Goal: Information Seeking & Learning: Learn about a topic

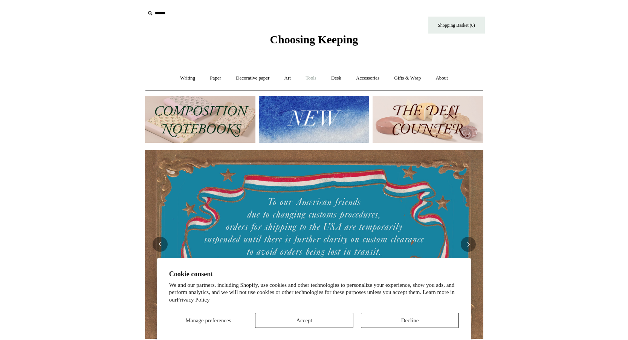
click at [310, 79] on link "Tools +" at bounding box center [311, 78] width 24 height 20
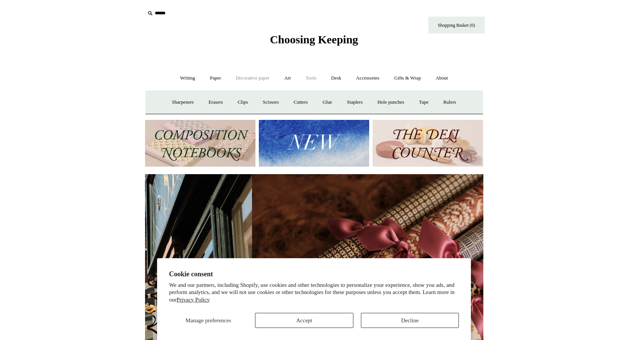
scroll to position [0, 676]
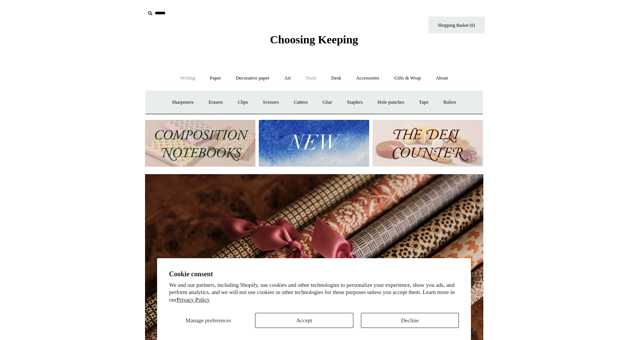
click at [186, 79] on link "Writing +" at bounding box center [187, 78] width 29 height 20
click at [177, 105] on link "Pens by brand +" at bounding box center [179, 102] width 41 height 20
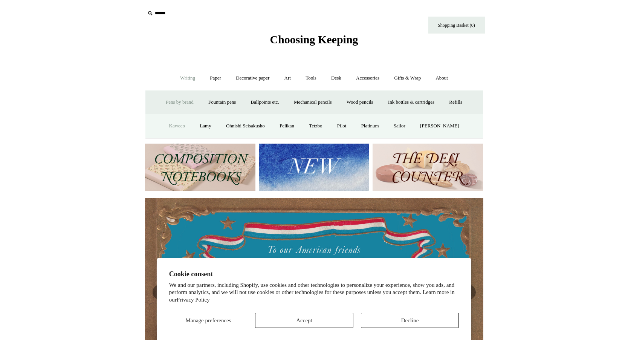
scroll to position [0, 0]
click at [174, 127] on link "Kaweco" at bounding box center [177, 126] width 30 height 20
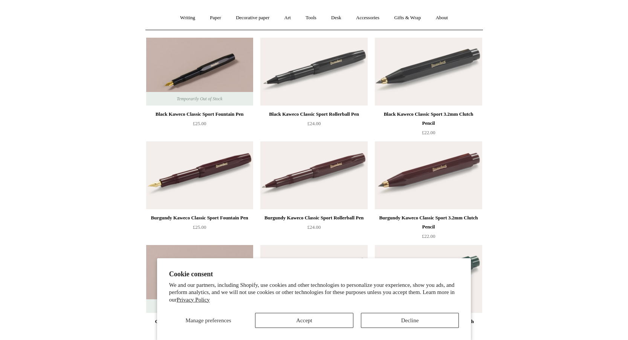
scroll to position [67, 0]
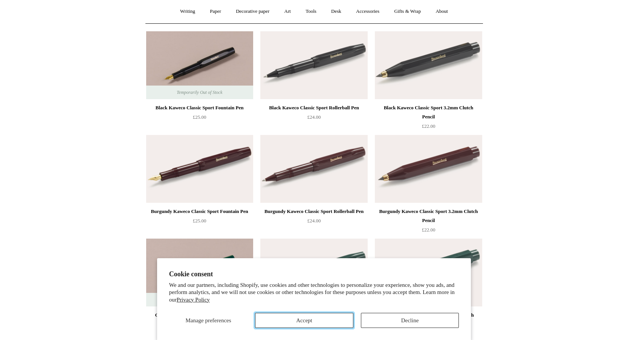
click at [317, 321] on button "Accept" at bounding box center [304, 320] width 98 height 15
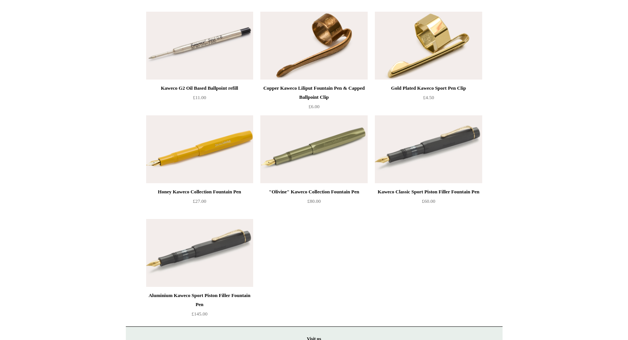
scroll to position [4026, 0]
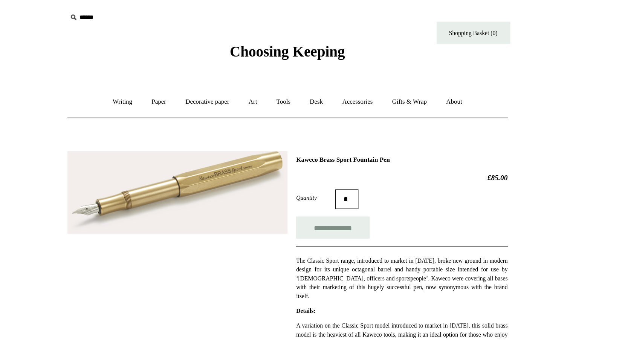
drag, startPoint x: 321, startPoint y: 123, endPoint x: 406, endPoint y: 122, distance: 85.1
click at [406, 122] on h1 "Kaweco Brass Sport Fountain Pen" at bounding box center [402, 122] width 162 height 6
copy h1 "Kaweco Brass Sport Fountain Pen"
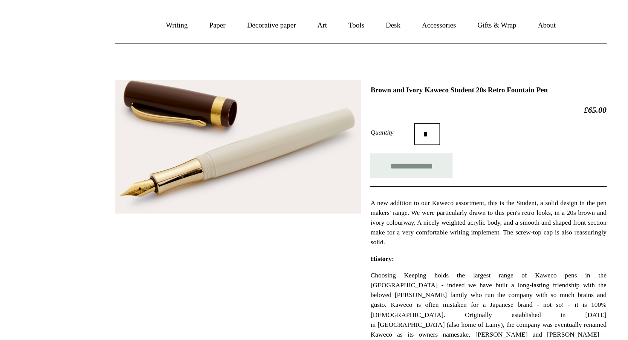
drag, startPoint x: 320, startPoint y: 122, endPoint x: 465, endPoint y: 121, distance: 144.6
click at [465, 121] on div "**********" at bounding box center [313, 264] width 337 height 308
